Goal: Transaction & Acquisition: Download file/media

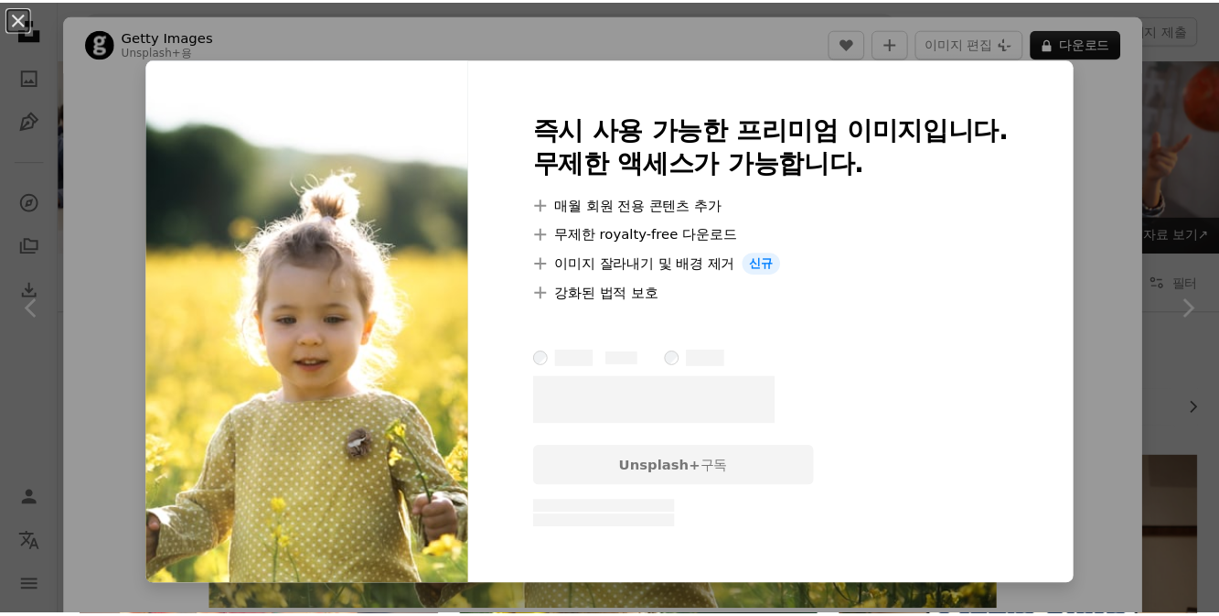
scroll to position [997, 0]
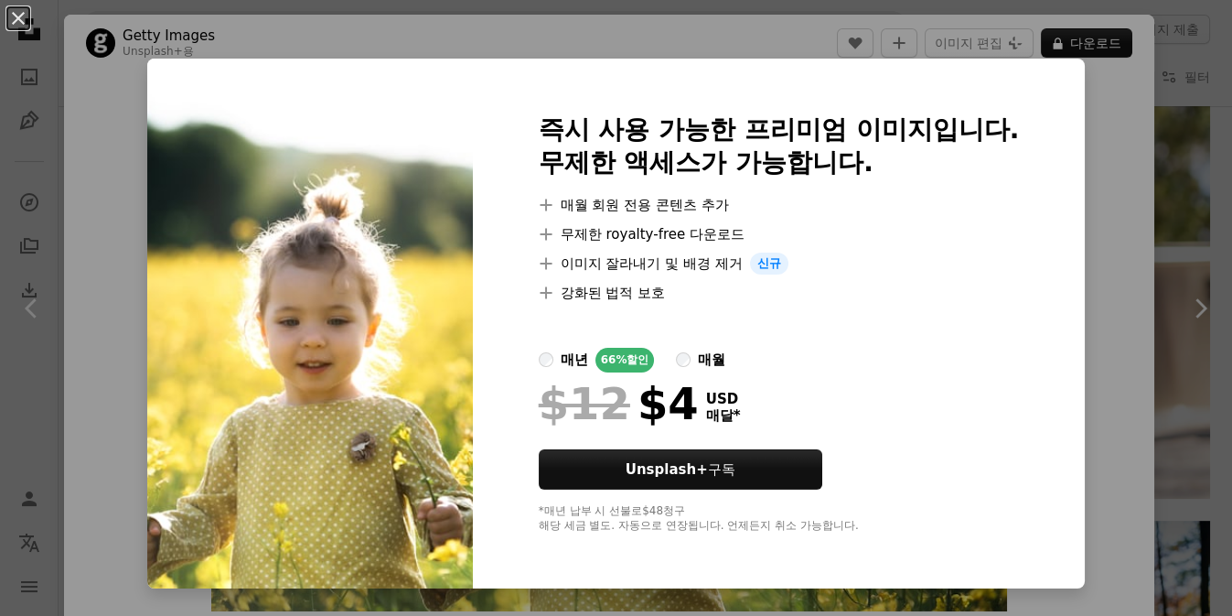
click at [705, 365] on div "매월" at bounding box center [711, 359] width 27 height 22
click at [561, 352] on div "매년" at bounding box center [574, 359] width 27 height 22
click at [1154, 445] on div "An X shape 즉시 사용 가능한 프리미엄 이미지입니다. 무제한 액세스가 가능합니다. A plus sign 매월 회원 전용 콘텐츠 추가 A…" at bounding box center [616, 308] width 1232 height 616
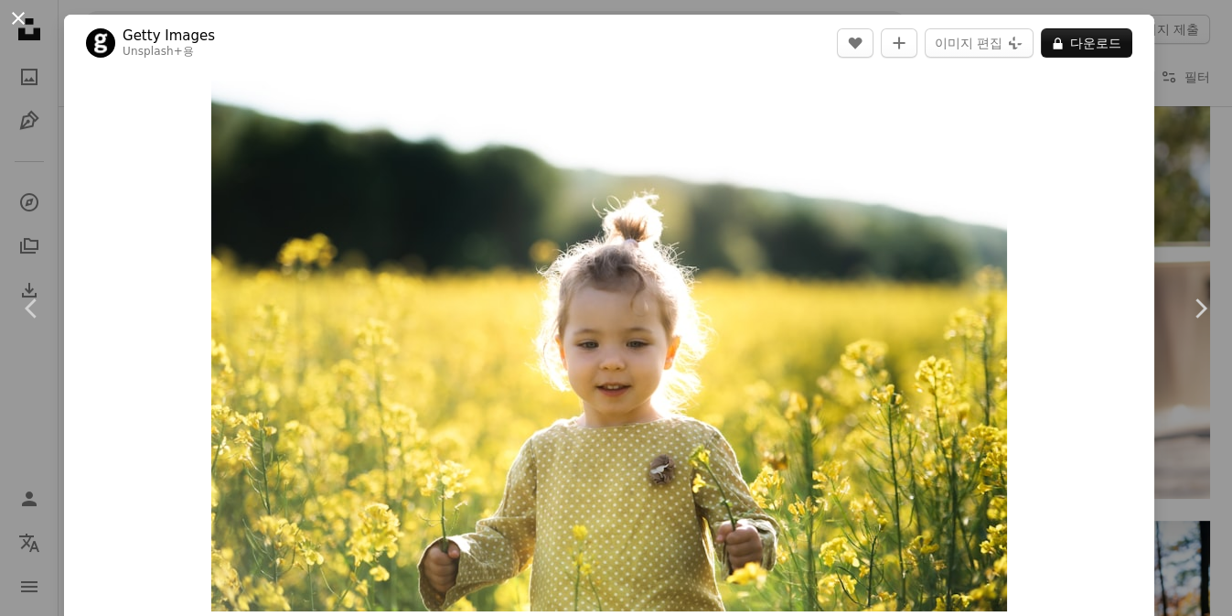
click at [13, 17] on button "An X shape" at bounding box center [18, 18] width 22 height 22
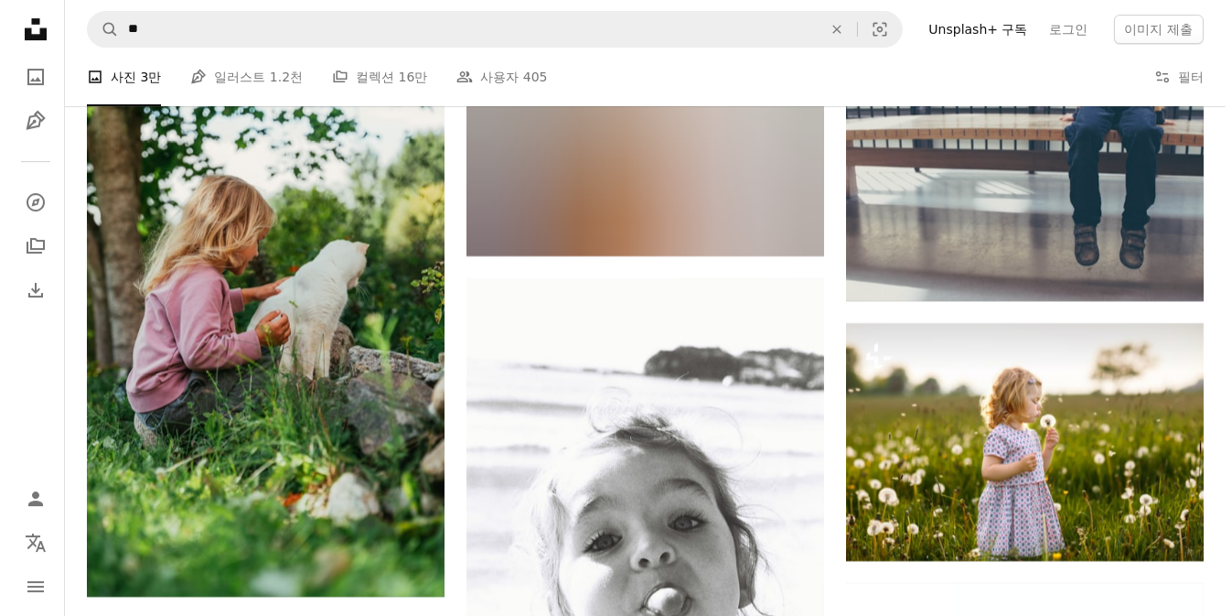
scroll to position [12140, 0]
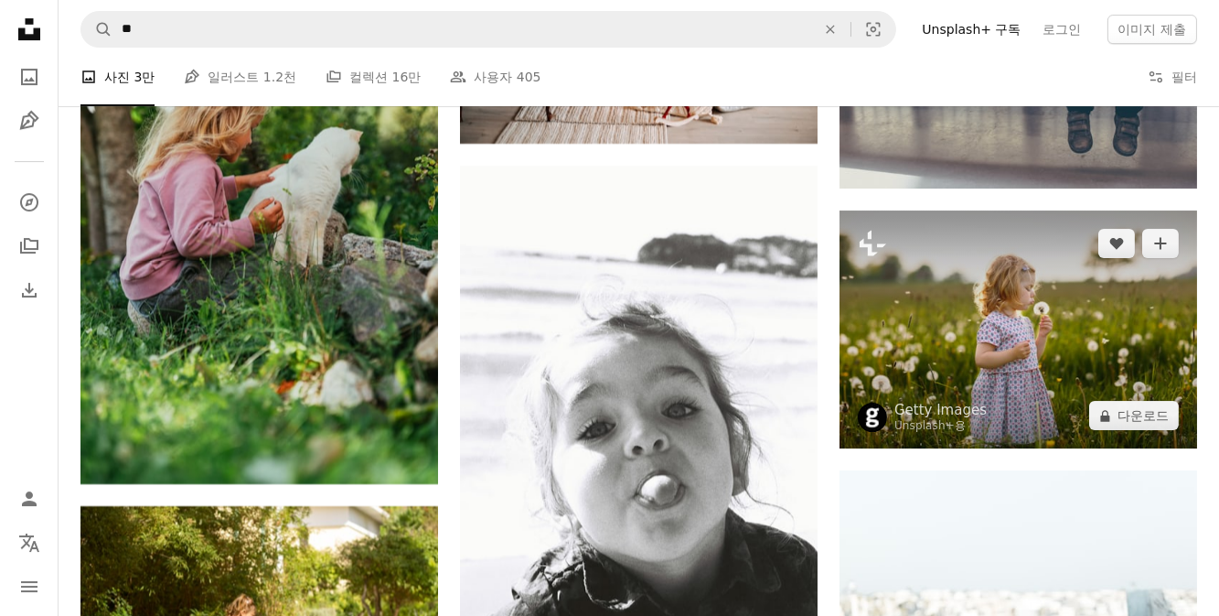
click at [939, 368] on img at bounding box center [1019, 329] width 358 height 238
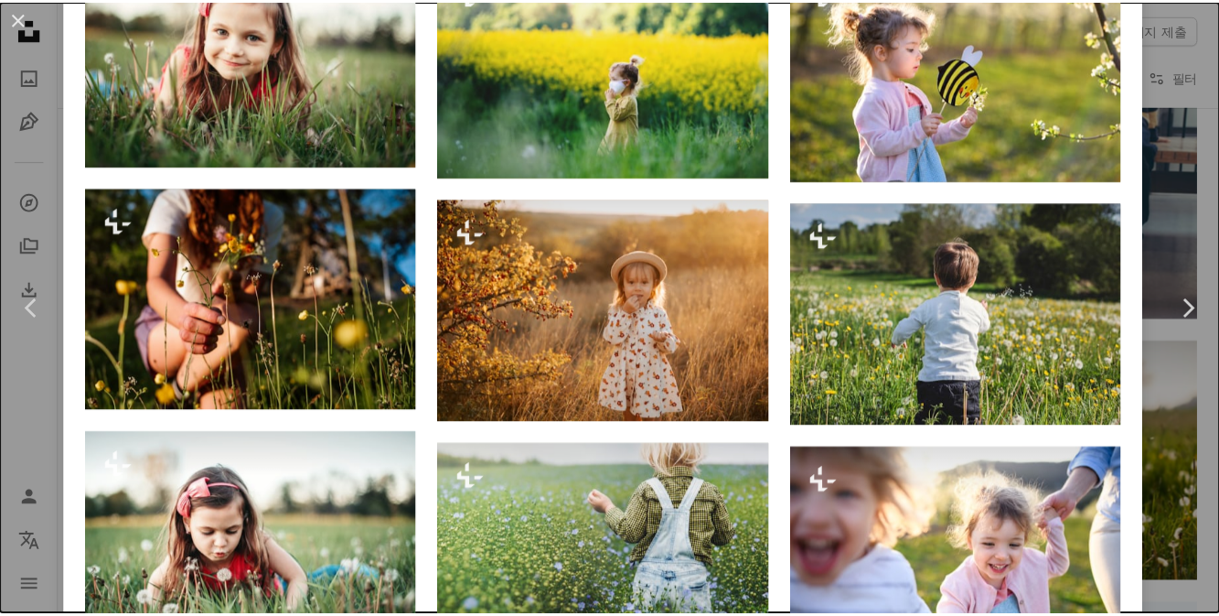
scroll to position [2578, 0]
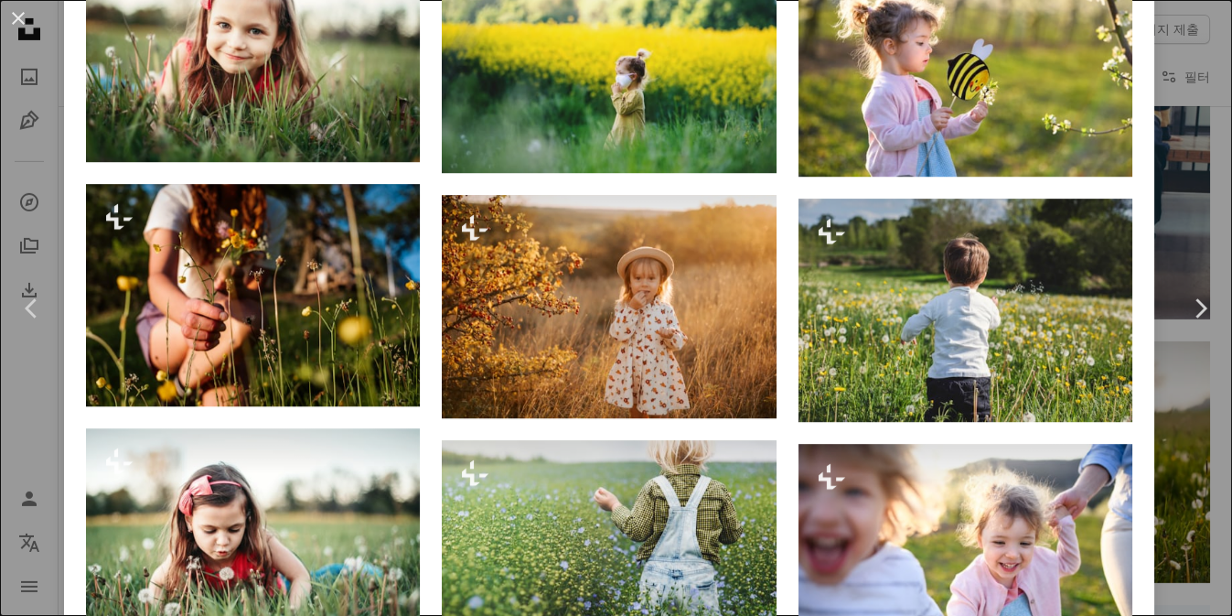
click at [1156, 199] on div "An X shape Chevron left Chevron right Getty Images Unsplash+ 용 A heart A plus s…" at bounding box center [616, 308] width 1232 height 616
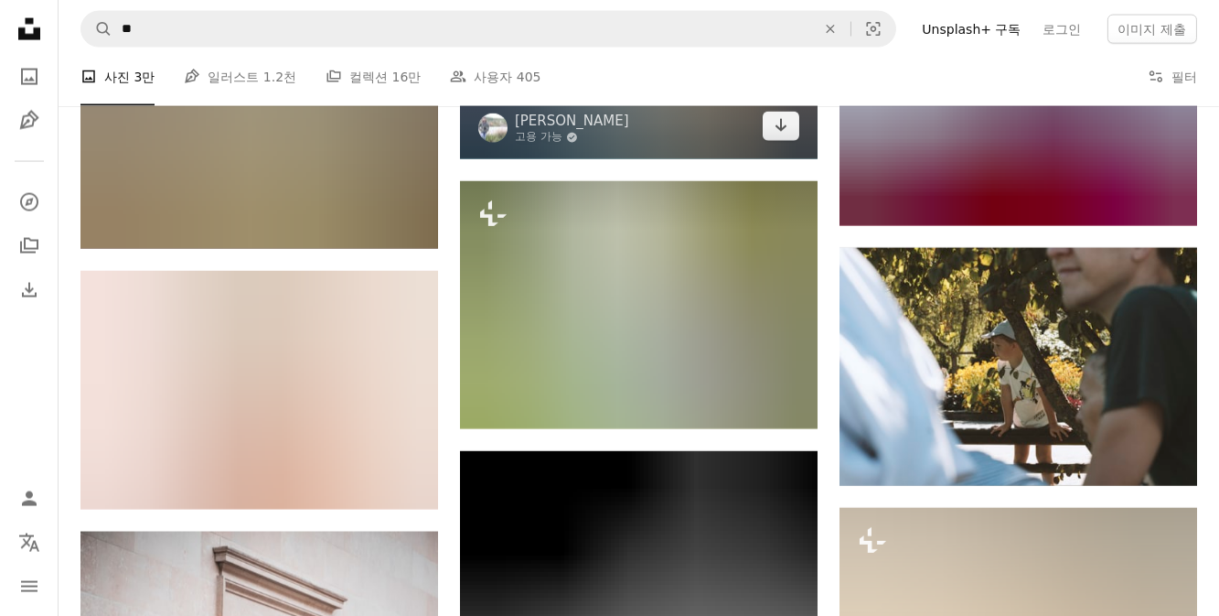
scroll to position [59787, 0]
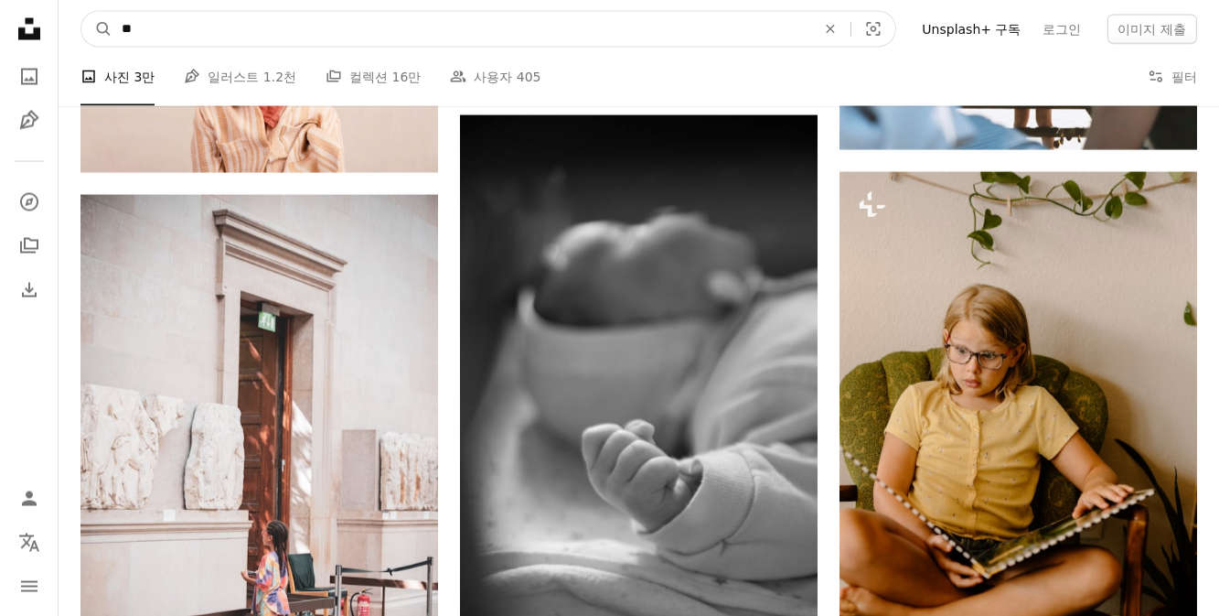
click at [177, 37] on input "**" at bounding box center [462, 29] width 698 height 35
drag, startPoint x: 177, startPoint y: 37, endPoint x: 113, endPoint y: 34, distance: 65.0
click at [113, 34] on input "**" at bounding box center [462, 29] width 698 height 35
type input "****"
click at [81, 12] on button "A magnifying glass" at bounding box center [96, 29] width 31 height 35
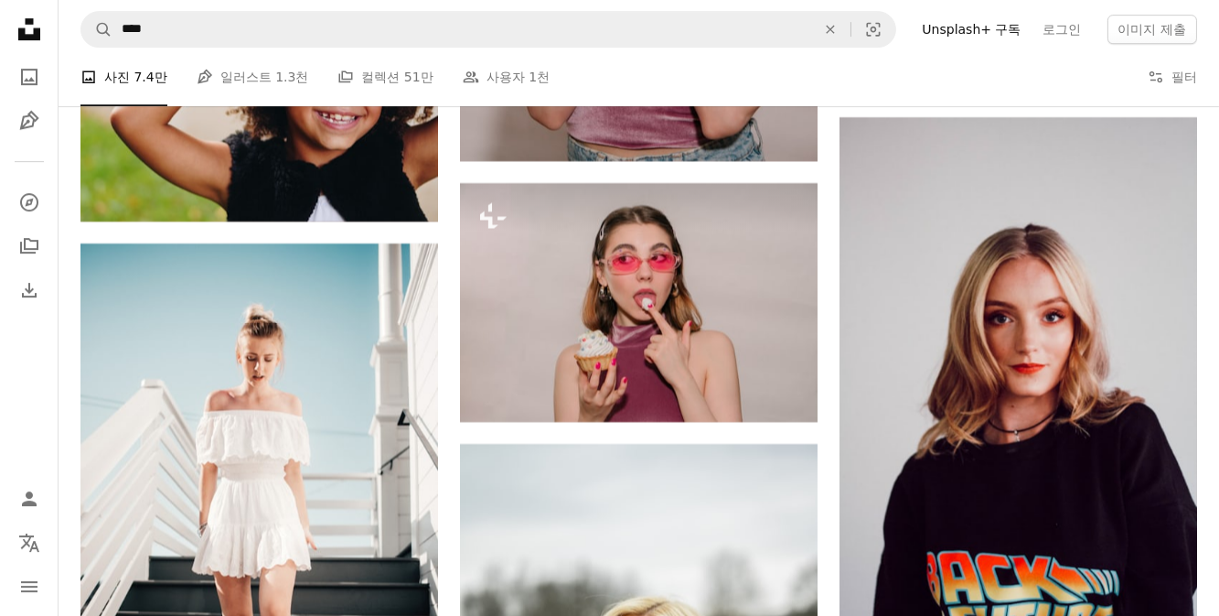
scroll to position [11475, 0]
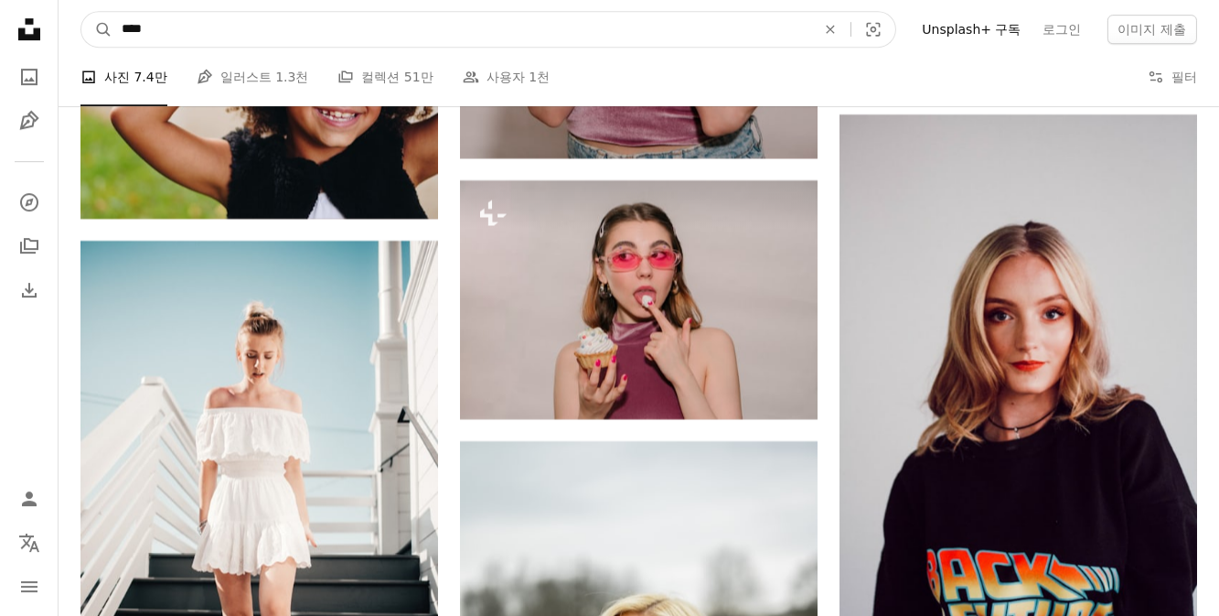
click at [322, 37] on input "****" at bounding box center [462, 29] width 698 height 35
drag, startPoint x: 269, startPoint y: 34, endPoint x: 121, endPoint y: 34, distance: 148.2
click at [121, 34] on input "****" at bounding box center [462, 29] width 698 height 35
type input "**"
click button "A magnifying glass" at bounding box center [96, 29] width 31 height 35
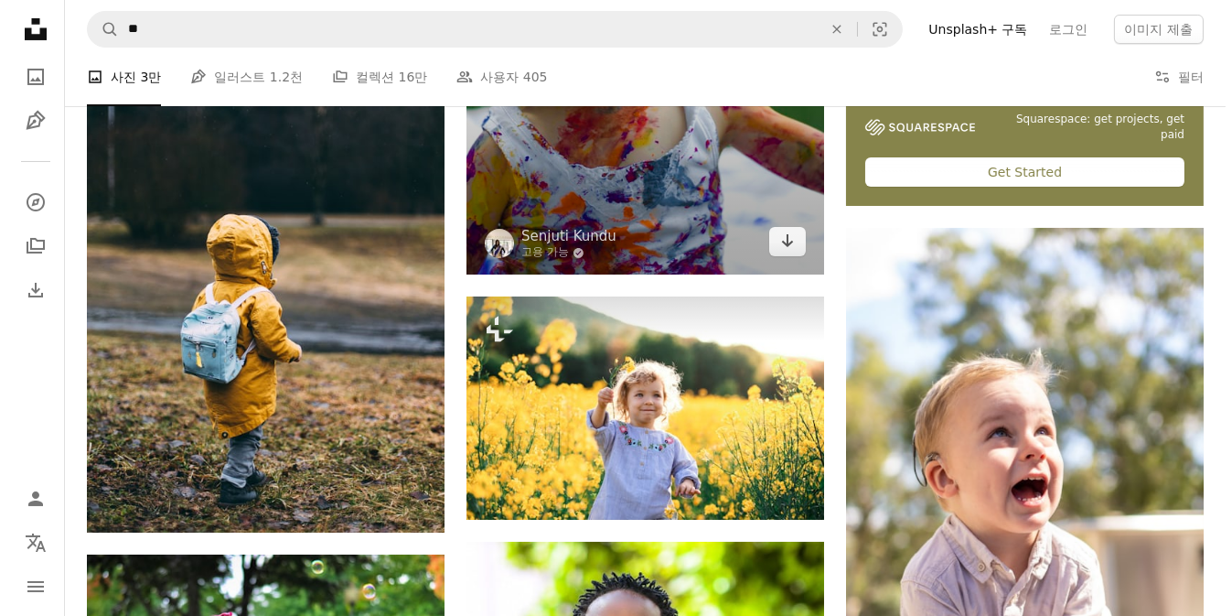
scroll to position [915, 0]
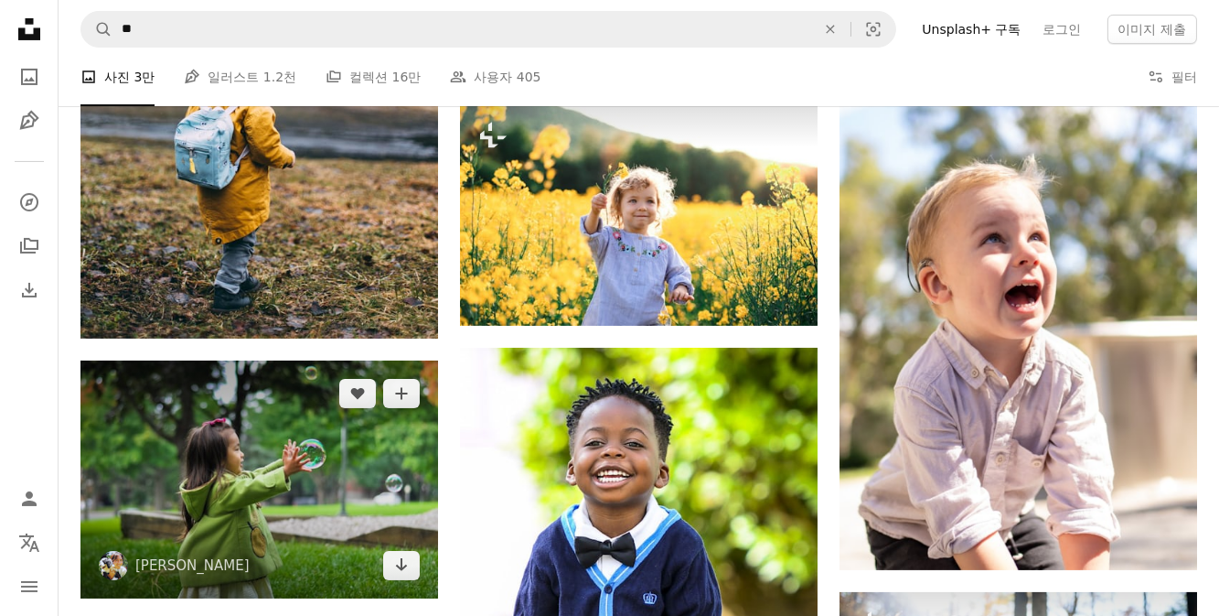
click at [220, 429] on img at bounding box center [259, 479] width 358 height 238
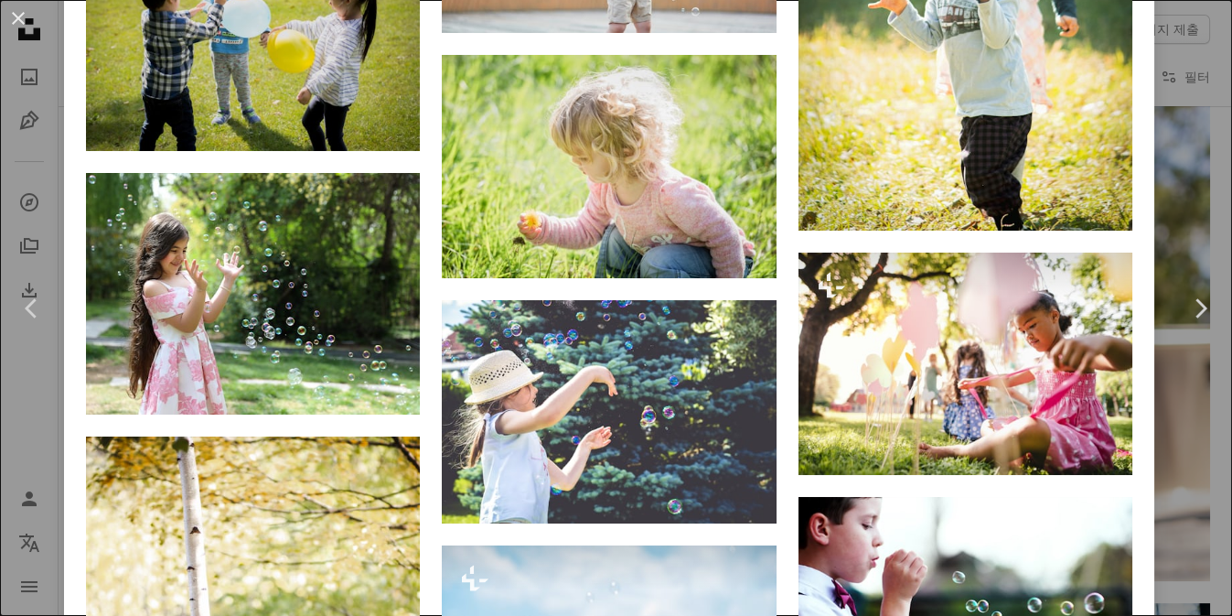
scroll to position [2078, 0]
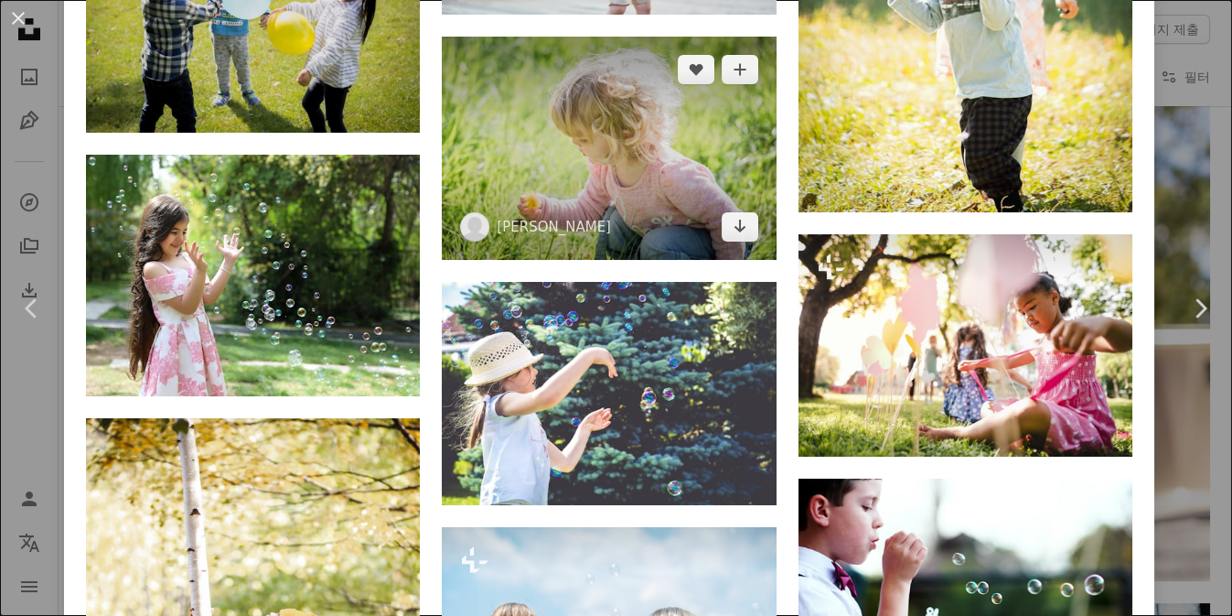
click at [670, 137] on img at bounding box center [609, 148] width 334 height 223
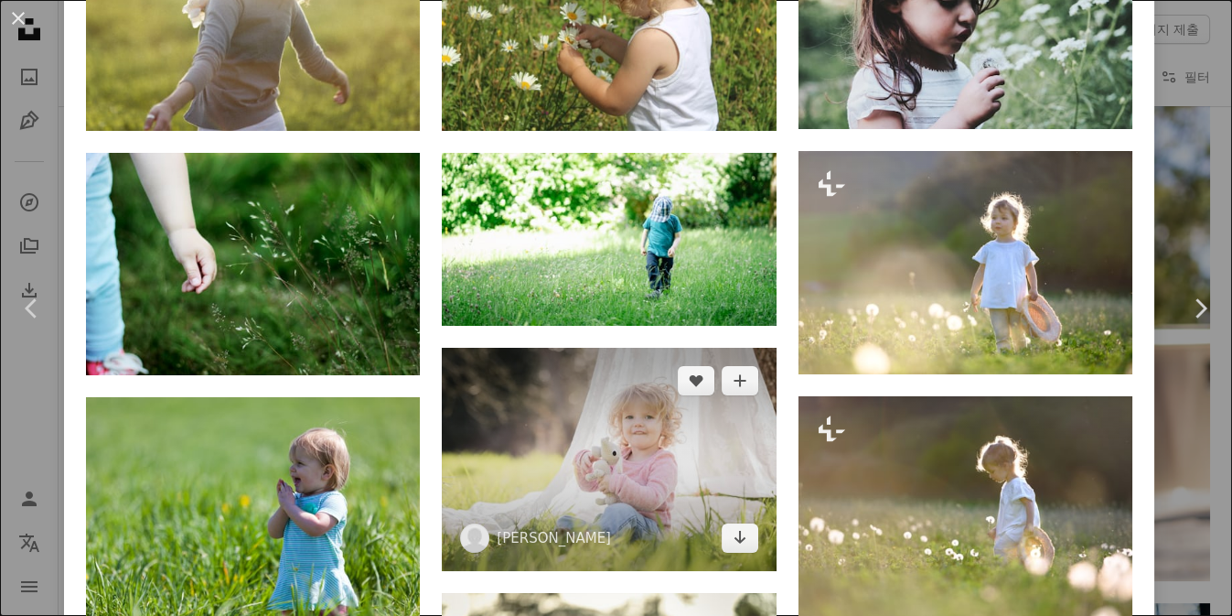
scroll to position [1080, 0]
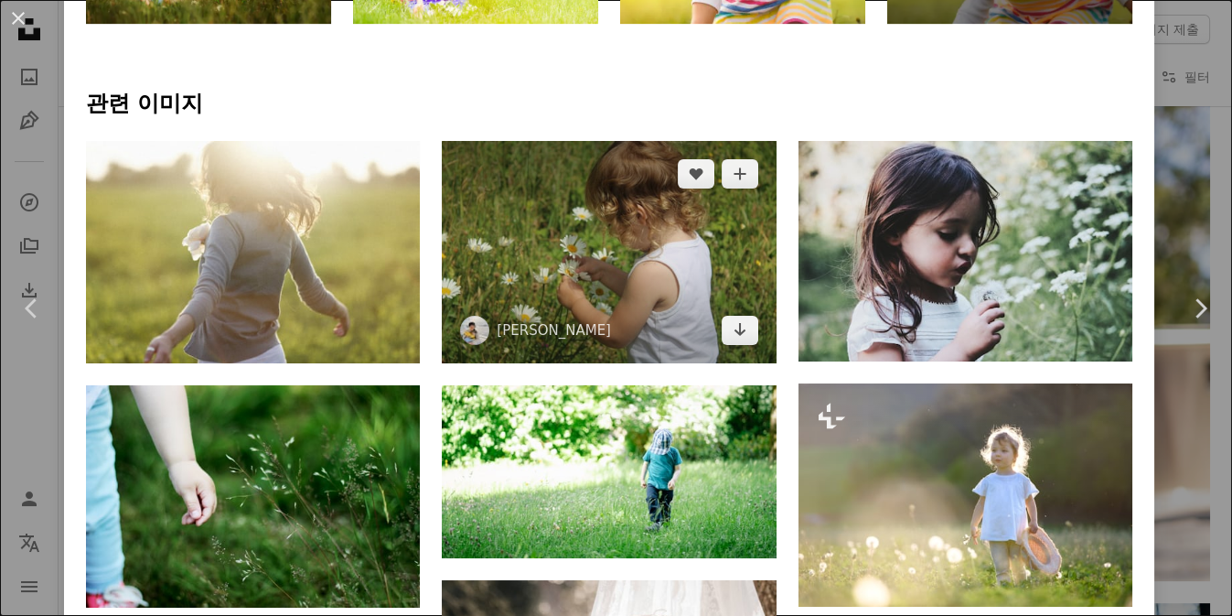
click at [606, 251] on img at bounding box center [609, 252] width 334 height 222
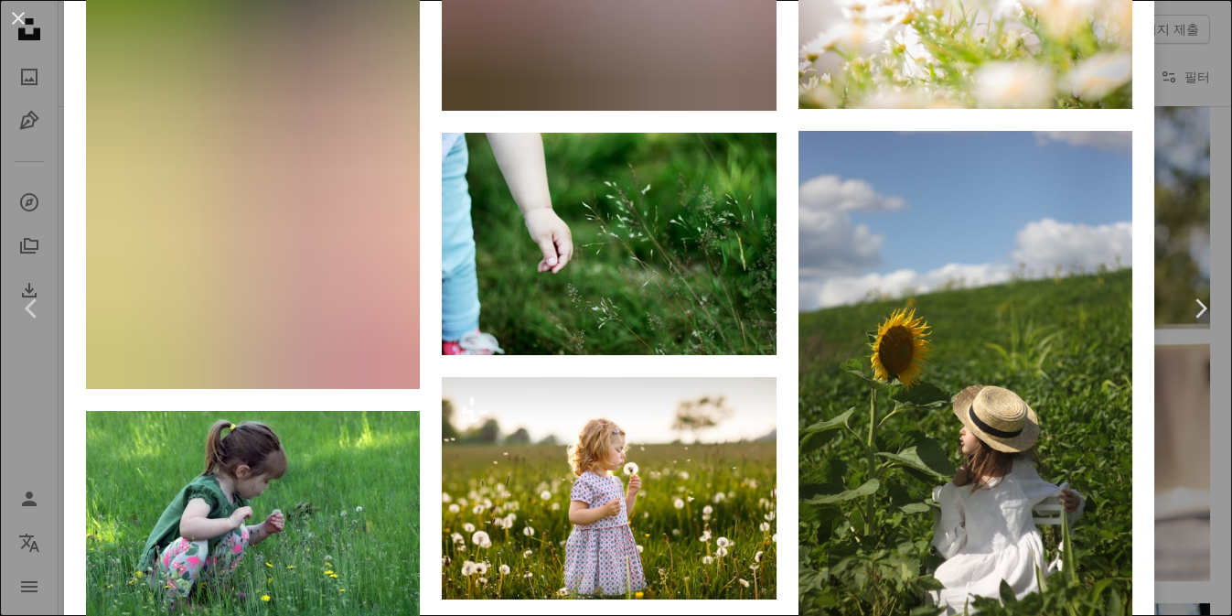
scroll to position [2245, 0]
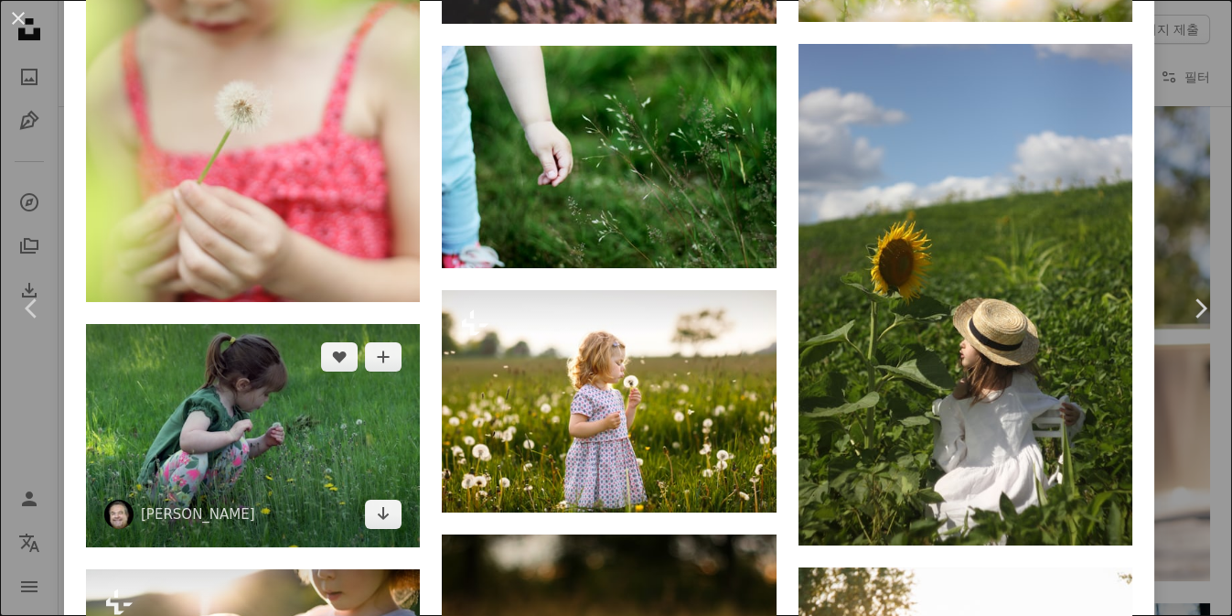
click at [301, 416] on img at bounding box center [253, 435] width 334 height 223
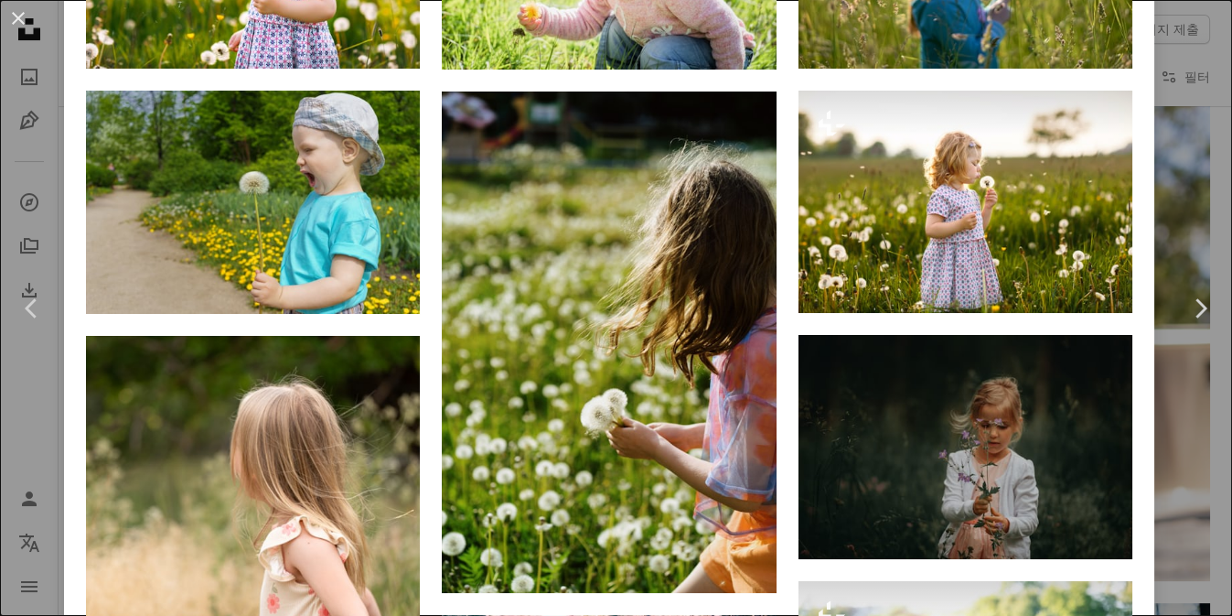
scroll to position [1663, 0]
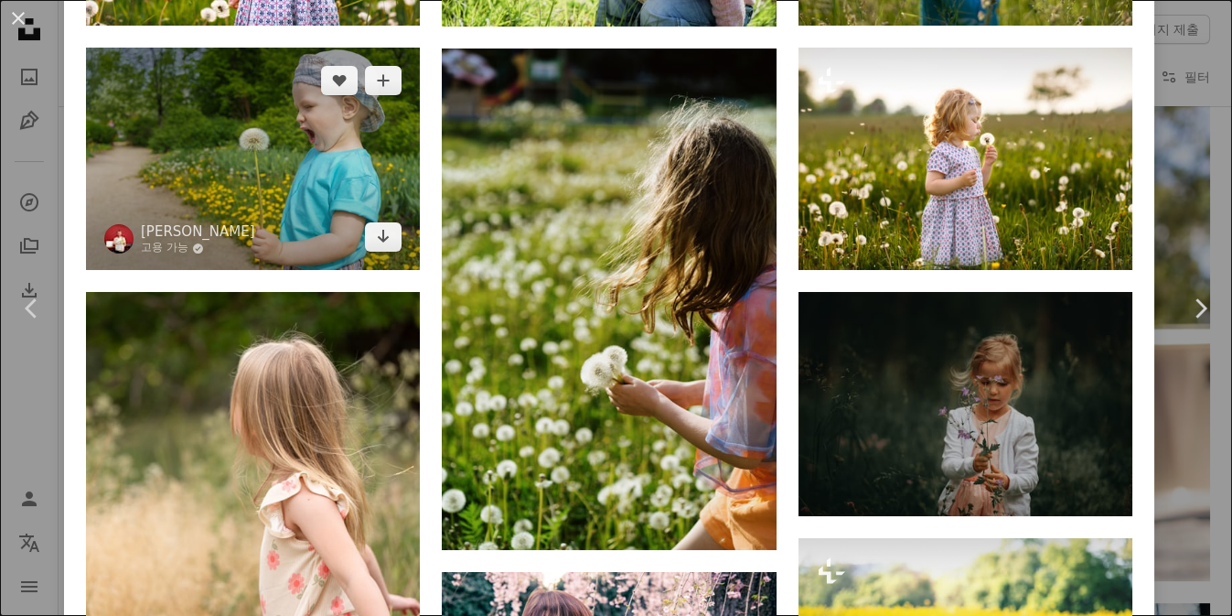
click at [292, 178] on img at bounding box center [253, 159] width 334 height 222
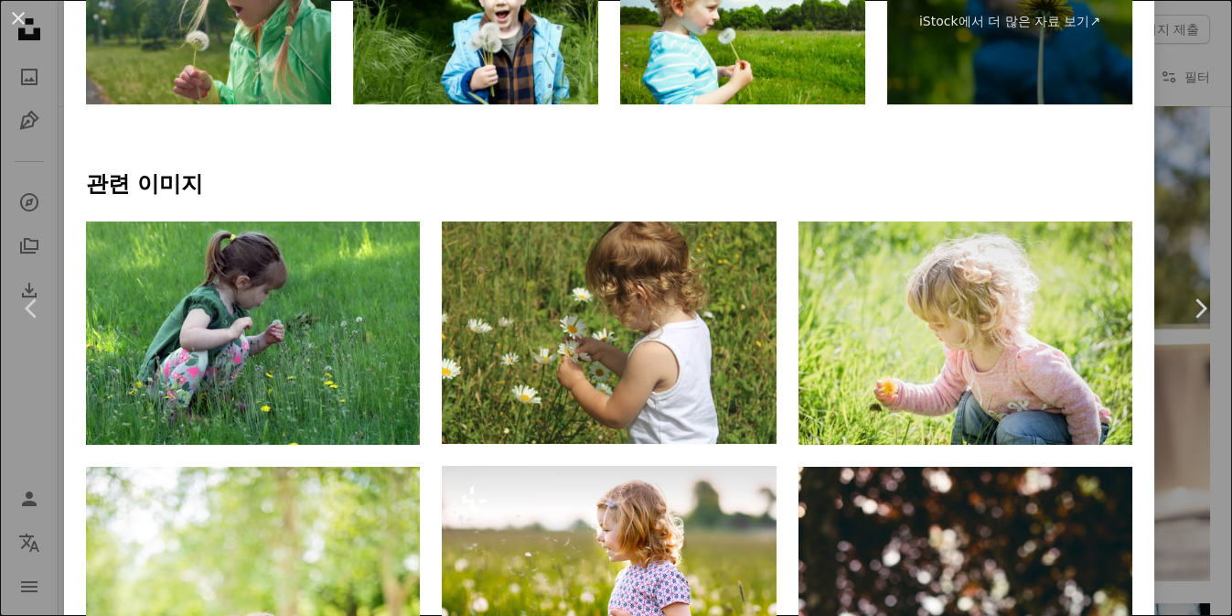
scroll to position [997, 0]
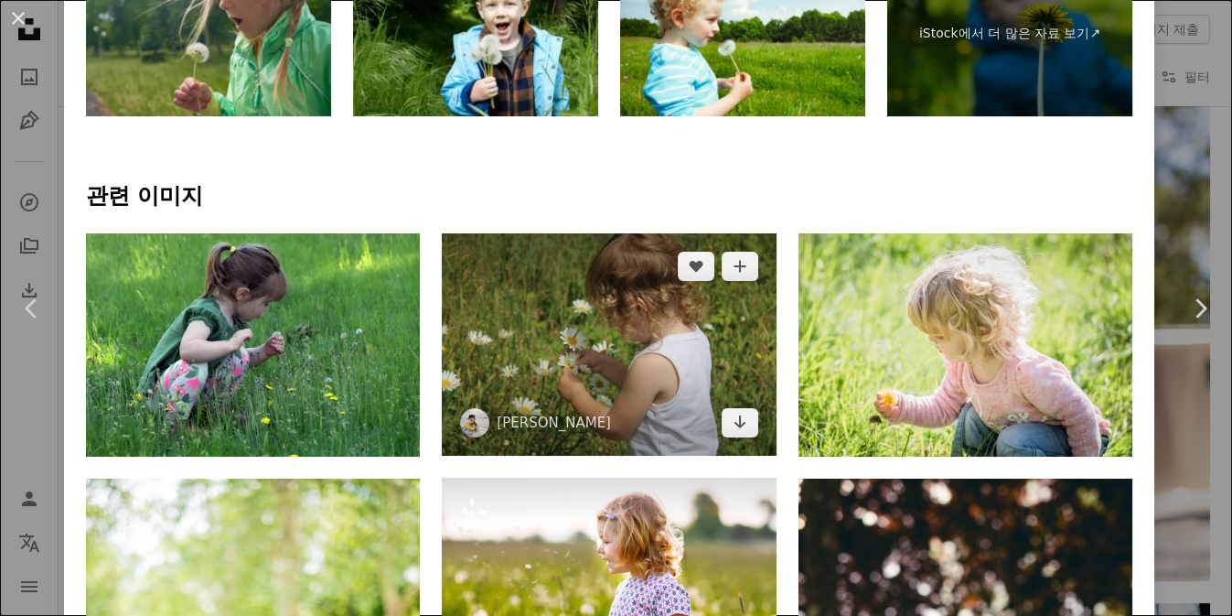
click at [610, 338] on img at bounding box center [609, 344] width 334 height 222
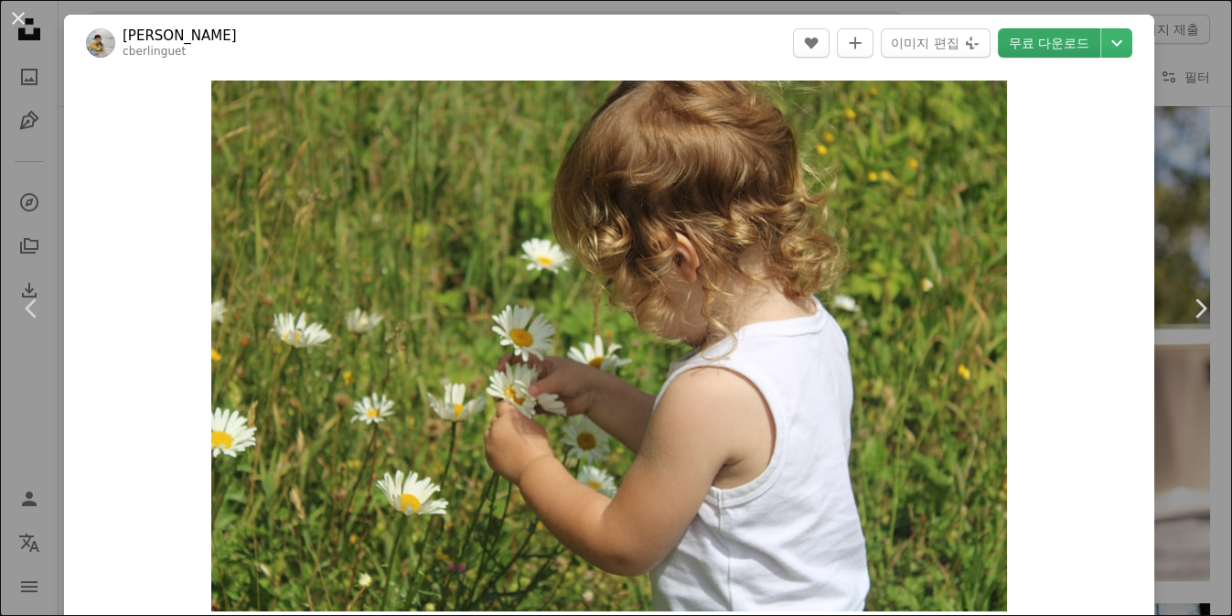
click at [1027, 41] on link "무료 다운로드" at bounding box center [1049, 42] width 102 height 29
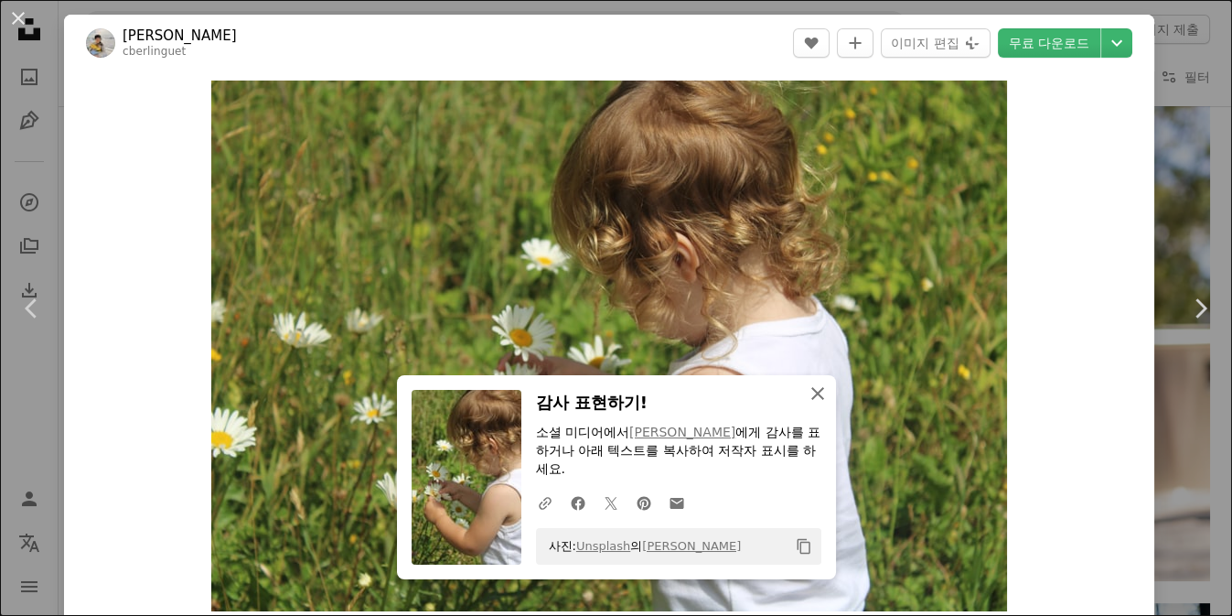
click at [815, 398] on icon "button" at bounding box center [817, 393] width 13 height 13
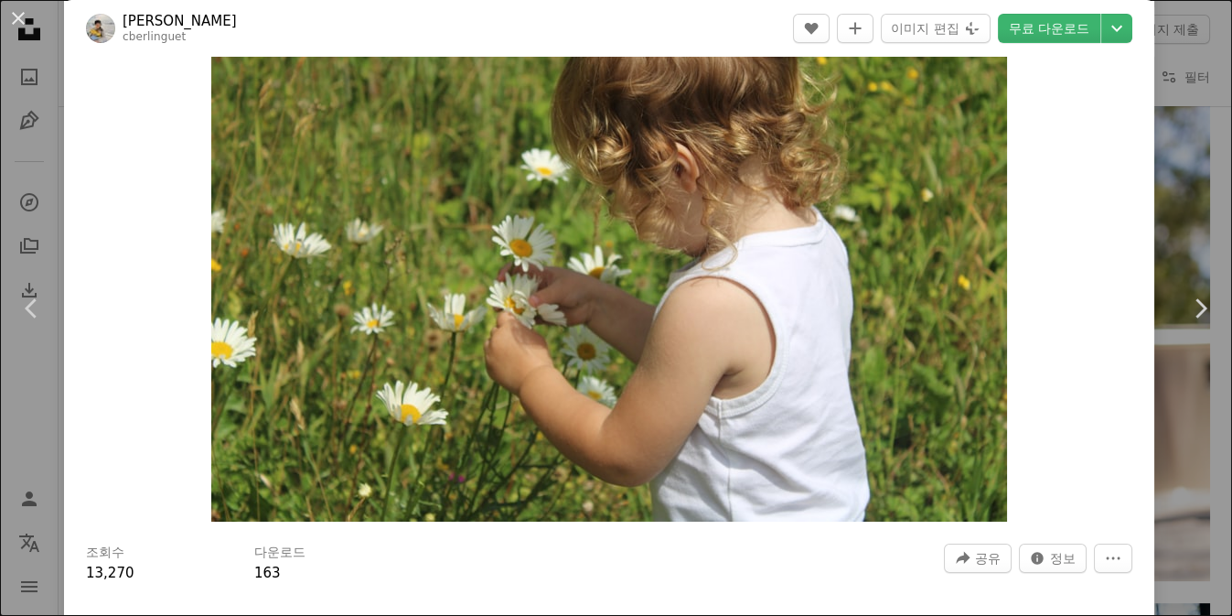
scroll to position [82, 0]
